Goal: Information Seeking & Learning: Learn about a topic

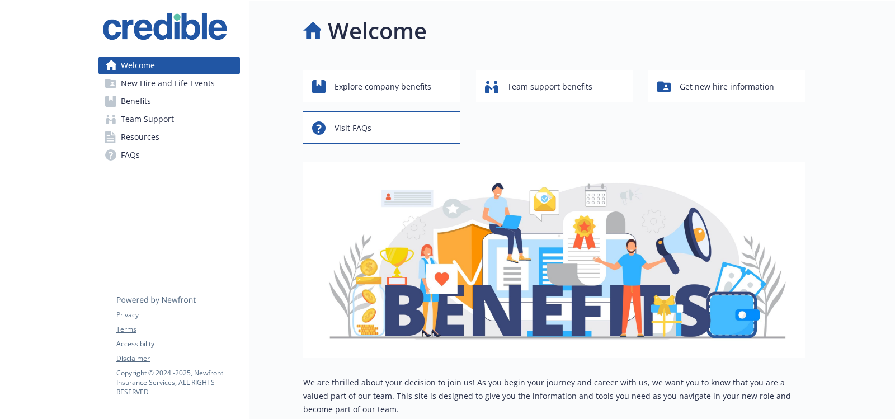
click at [138, 102] on span "Benefits" at bounding box center [136, 101] width 30 height 18
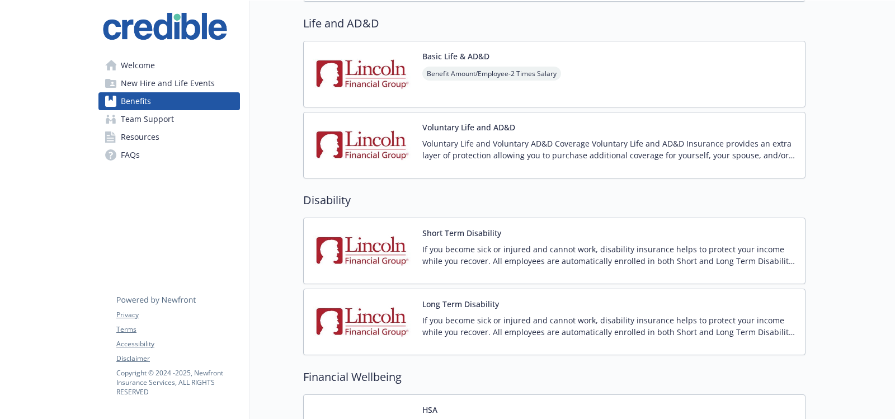
scroll to position [187, 0]
